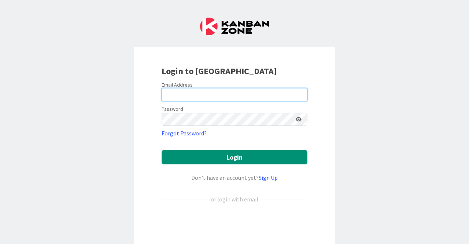
click at [207, 94] on input "email" at bounding box center [235, 94] width 146 height 13
type input "mfriesen@reutercorbett.com"
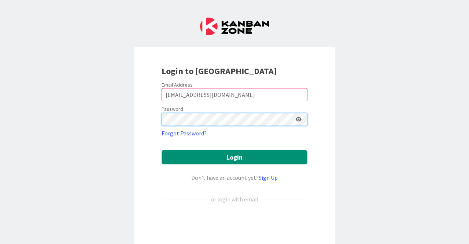
click at [162, 150] on button "Login" at bounding box center [235, 157] width 146 height 14
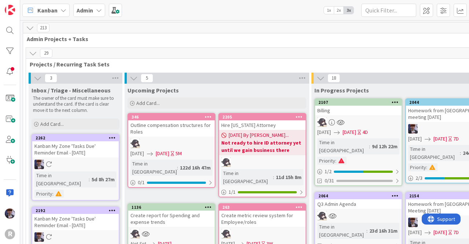
click at [86, 14] on span "Admin" at bounding box center [85, 10] width 16 height 9
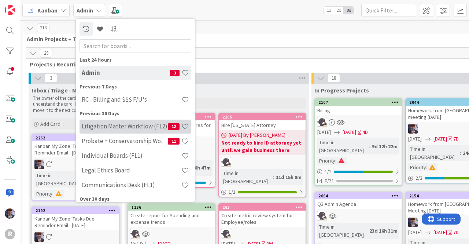
click at [106, 124] on h4 "Litigation Matter Workflow (FL2)" at bounding box center [125, 125] width 86 height 7
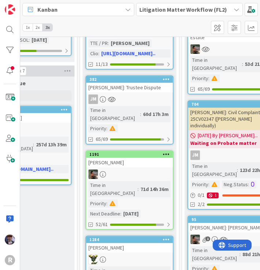
scroll to position [626, 339]
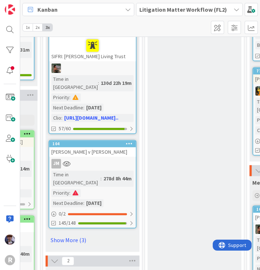
scroll to position [945, 579]
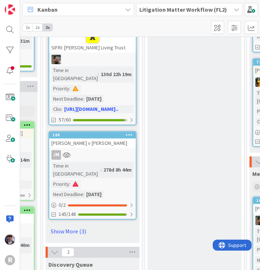
click at [117, 150] on div "JM" at bounding box center [92, 155] width 86 height 10
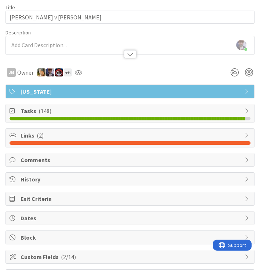
scroll to position [36, 0]
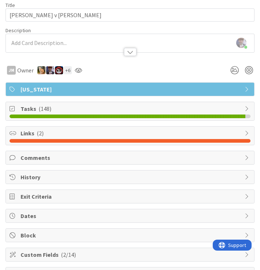
click at [233, 104] on span "Tasks ( 148 )" at bounding box center [131, 108] width 220 height 9
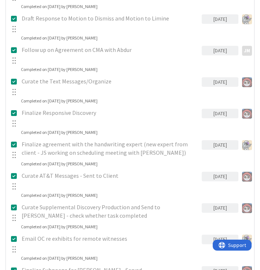
scroll to position [0, 0]
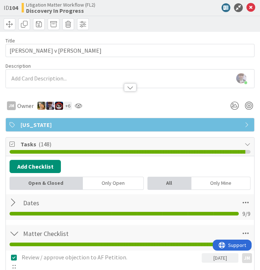
click at [253, 10] on div "ID 104 Litigation Matter Workflow (FL2) Discovery In Progress" at bounding box center [130, 16] width 260 height 32
click at [246, 9] on icon at bounding box center [250, 7] width 9 height 9
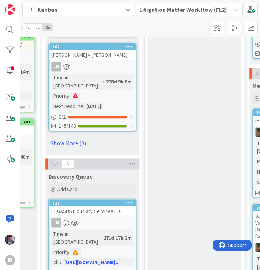
scroll to position [1051, 579]
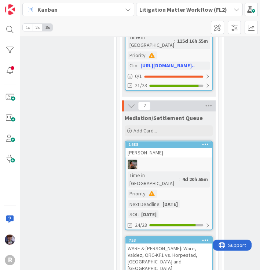
scroll to position [994, 707]
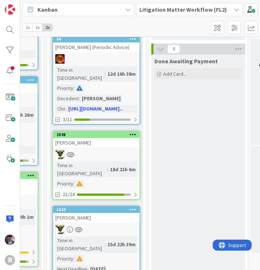
scroll to position [173, 1187]
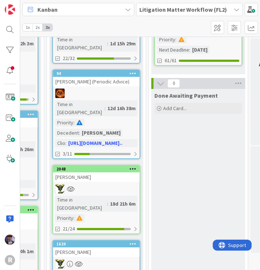
scroll to position [0, 1187]
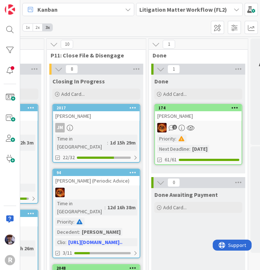
click at [53, 12] on span "Kanban" at bounding box center [47, 9] width 20 height 9
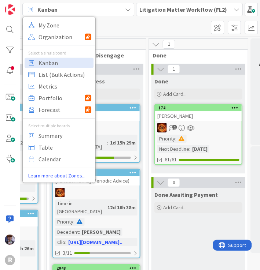
click at [161, 10] on b "Litigation Matter Workflow (FL2)" at bounding box center [183, 9] width 88 height 7
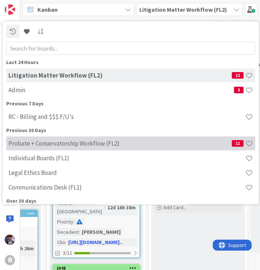
click at [39, 141] on h4 "Probate + Conservatorship Workflow (FL2)" at bounding box center [119, 143] width 223 height 7
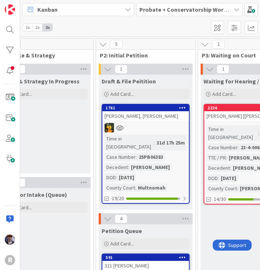
scroll to position [0, 133]
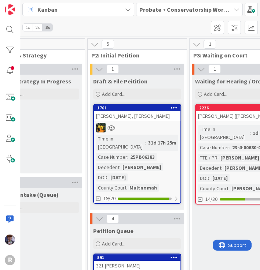
click at [64, 125] on div "Intake & Strategy In Progress Add Card..." at bounding box center [35, 124] width 94 height 99
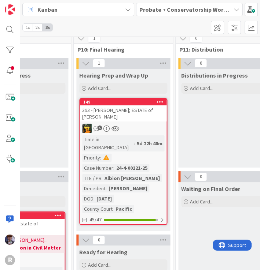
scroll to position [0, 962]
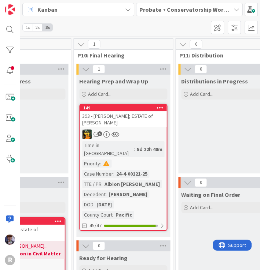
click at [140, 12] on b "Probate + Conservatorship Workflow (FL2)" at bounding box center [196, 9] width 114 height 7
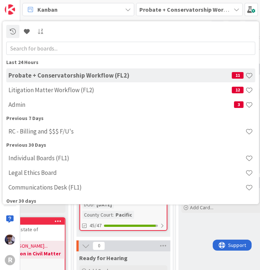
click at [140, 12] on b "Probate + Conservatorship Workflow (FL2)" at bounding box center [196, 9] width 114 height 7
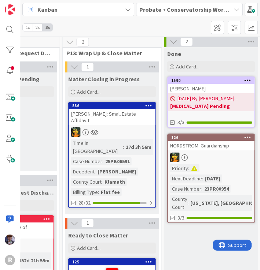
scroll to position [1, 1278]
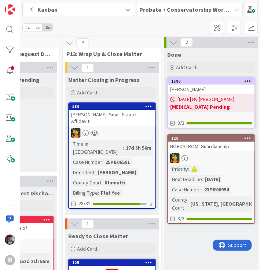
click at [157, 7] on b "Probate + Conservatorship Workflow (FL2)" at bounding box center [196, 9] width 114 height 7
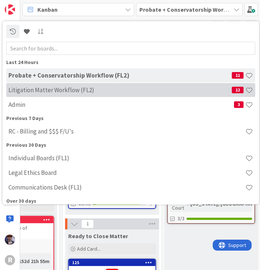
click at [50, 92] on h4 "Litigation Matter Workflow (FL2)" at bounding box center [119, 89] width 223 height 7
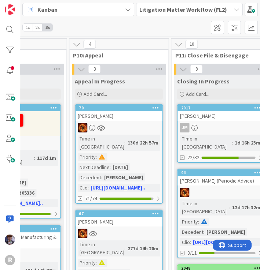
scroll to position [0, 1220]
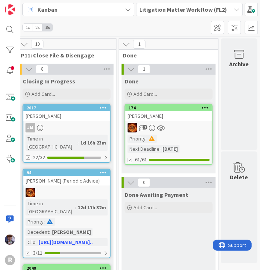
click at [159, 6] on b "Litigation Matter Workflow (FL2)" at bounding box center [183, 9] width 88 height 7
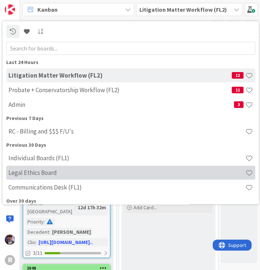
click at [29, 173] on h4 "Legal Ethics Board" at bounding box center [126, 172] width 237 height 7
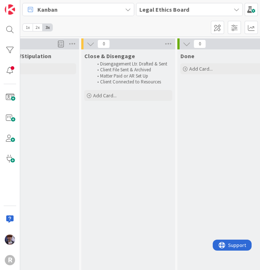
scroll to position [0, 1445]
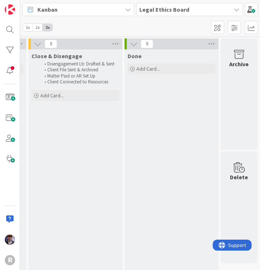
click at [168, 13] on b "Legal Ethics Board" at bounding box center [164, 9] width 50 height 7
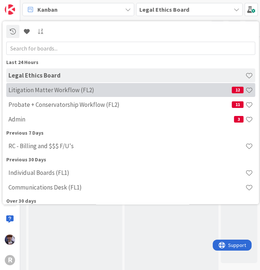
click at [55, 92] on h4 "Litigation Matter Workflow (FL2)" at bounding box center [119, 89] width 223 height 7
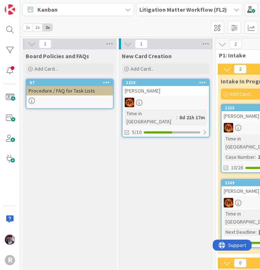
click at [174, 27] on div "Kanban My Zone Organization Select a single board Kanban List (Bulk Actions) Me…" at bounding box center [140, 18] width 240 height 37
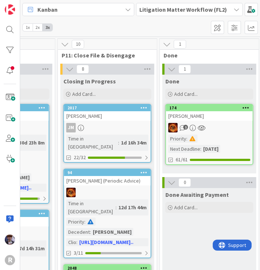
scroll to position [0, 1220]
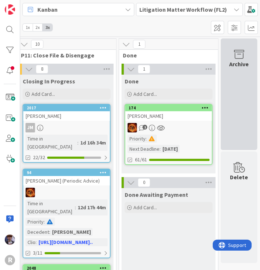
click at [235, 65] on div "Archive" at bounding box center [238, 64] width 19 height 9
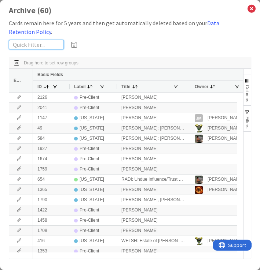
click at [44, 42] on input "text" at bounding box center [36, 45] width 55 height 10
type input "nacoste"
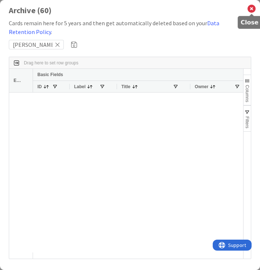
click at [252, 7] on icon at bounding box center [252, 9] width 10 height 10
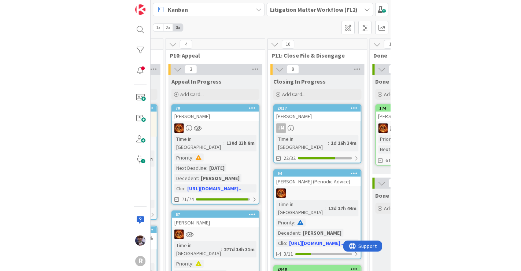
scroll to position [0, 959]
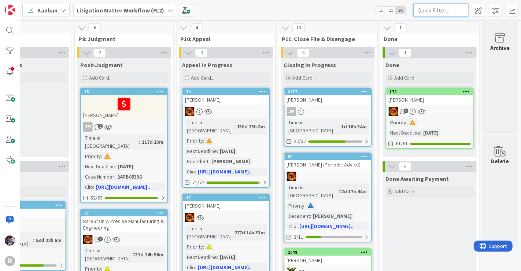
click at [424, 12] on input "text" at bounding box center [440, 10] width 55 height 13
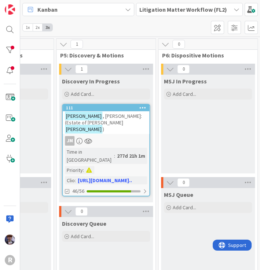
scroll to position [0, 565]
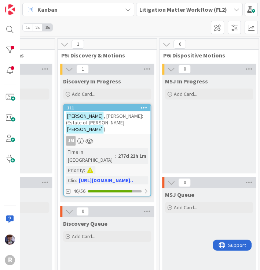
click at [210, 117] on div "MSJ In Progress Add Card..." at bounding box center [209, 124] width 94 height 99
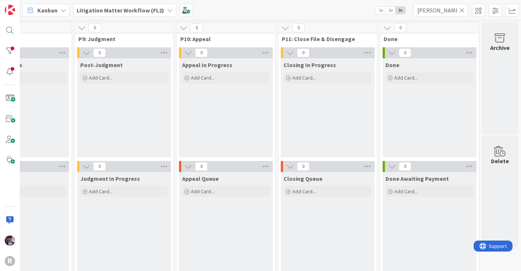
scroll to position [0, 959]
drag, startPoint x: 437, startPoint y: 8, endPoint x: 331, endPoint y: 5, distance: 105.5
click at [331, 5] on div "Kanban My Zone Organization Select a single board Kanban List (Bulk Actions) Me…" at bounding box center [270, 10] width 501 height 20
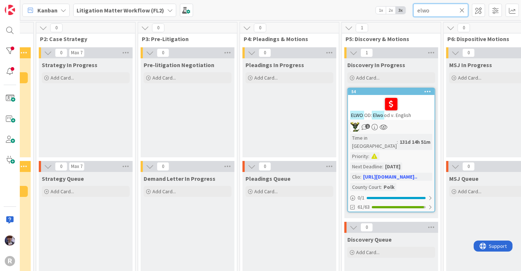
scroll to position [0, 266]
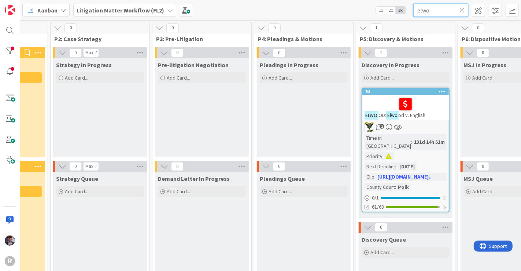
drag, startPoint x: 442, startPoint y: 9, endPoint x: 349, endPoint y: 5, distance: 93.1
click at [349, 5] on div "Kanban My Zone Organization Select a single board Kanban List (Bulk Actions) Me…" at bounding box center [270, 10] width 501 height 20
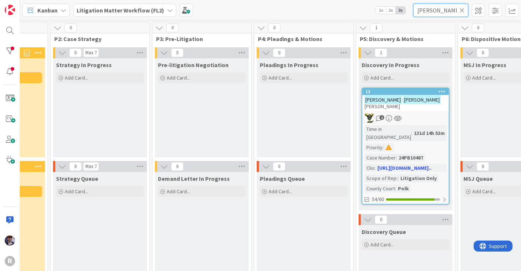
drag, startPoint x: 442, startPoint y: 11, endPoint x: 323, endPoint y: 12, distance: 119.1
click at [323, 12] on div "Kanban My Zone Organization Select a single board Kanban List (Bulk Actions) Me…" at bounding box center [270, 10] width 501 height 20
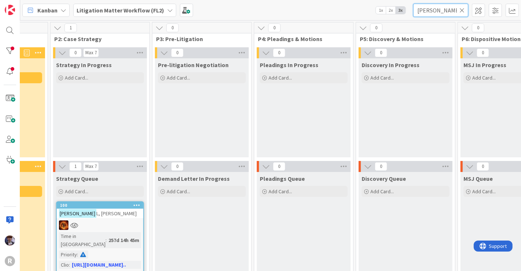
click at [432, 10] on input "seid" at bounding box center [440, 10] width 55 height 13
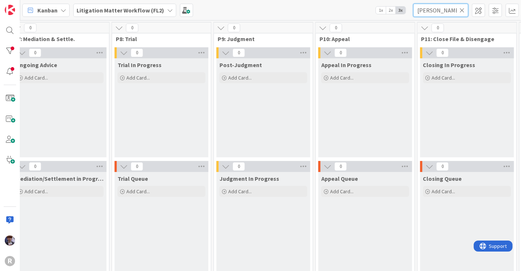
scroll to position [0, 959]
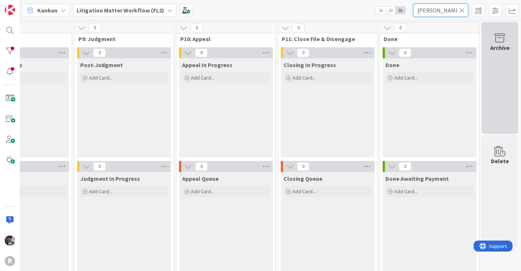
type input "seiden"
click at [468, 94] on div "Archive" at bounding box center [500, 78] width 37 height 112
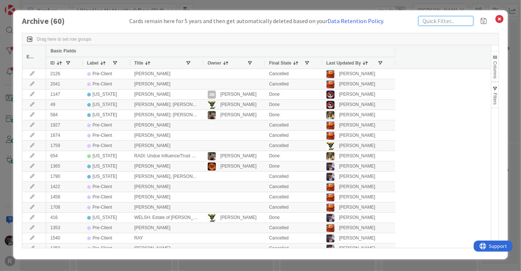
click at [439, 22] on input "text" at bounding box center [445, 21] width 55 height 10
type input "seide"
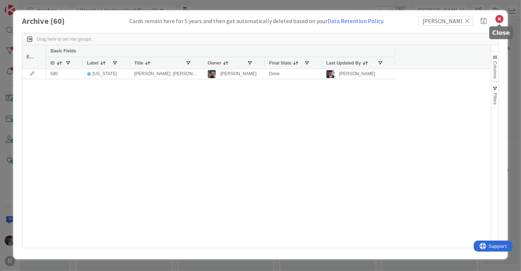
click at [468, 19] on icon at bounding box center [499, 19] width 10 height 10
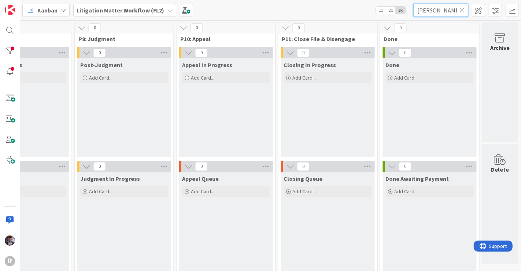
drag, startPoint x: 457, startPoint y: 7, endPoint x: 371, endPoint y: 4, distance: 86.1
click at [371, 4] on div "Kanban My Zone Organization Select a single board Kanban List (Bulk Actions) Me…" at bounding box center [270, 10] width 501 height 20
type input "[PERSON_NAME]"
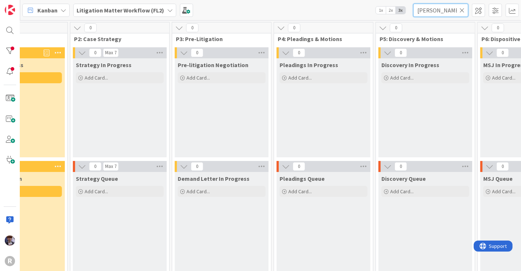
scroll to position [0, 249]
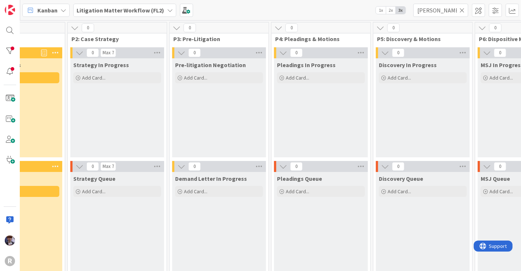
click at [201, 125] on div "Pre-litigation Negotiation Add Card..." at bounding box center [219, 107] width 94 height 99
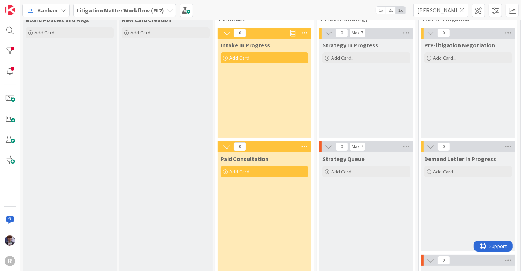
scroll to position [0, 0]
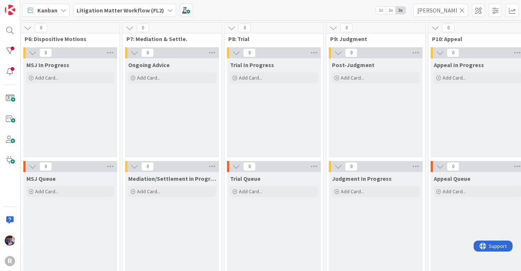
scroll to position [0, 959]
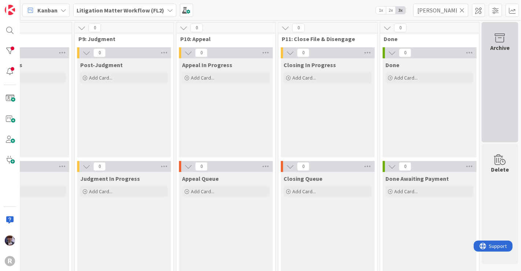
click at [499, 70] on div "Archive" at bounding box center [500, 82] width 37 height 120
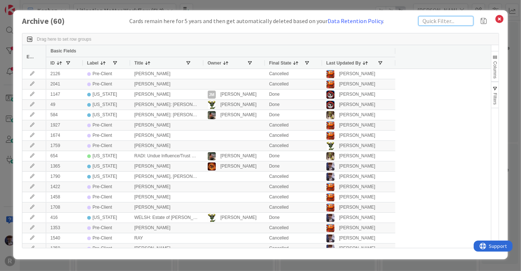
click at [427, 19] on input "text" at bounding box center [445, 21] width 55 height 10
type input "[PERSON_NAME]"
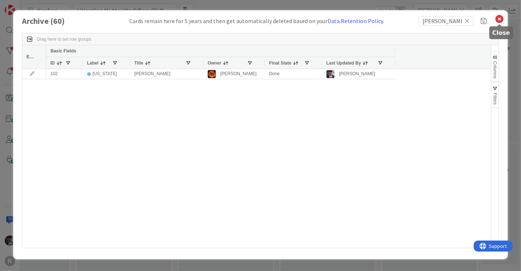
click at [499, 19] on icon at bounding box center [499, 19] width 10 height 10
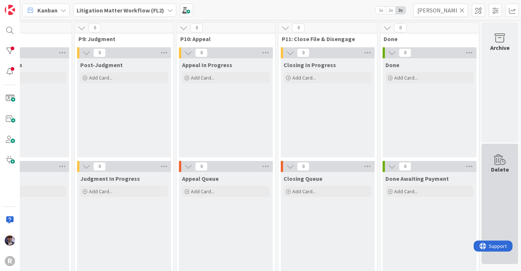
click at [505, 160] on icon at bounding box center [500, 160] width 28 height 10
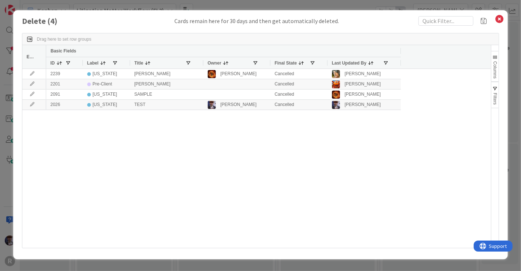
click at [493, 22] on div "Delete ( 4 ) Cards remain here for 30 days and then get automatically deleted." at bounding box center [260, 21] width 477 height 10
click at [502, 18] on icon at bounding box center [499, 19] width 10 height 10
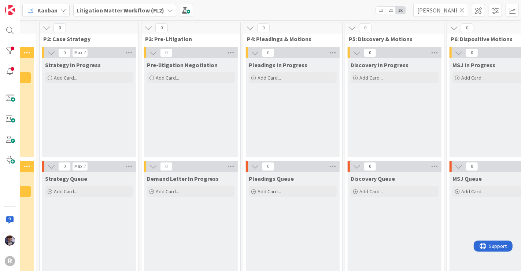
scroll to position [0, 278]
